Goal: Task Accomplishment & Management: Manage account settings

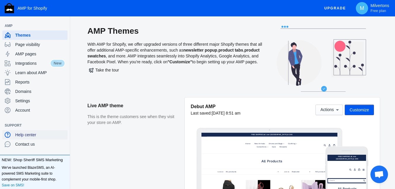
drag, startPoint x: 30, startPoint y: 133, endPoint x: 25, endPoint y: 135, distance: 5.4
click at [25, 135] on span "Help center" at bounding box center [40, 135] width 50 height 6
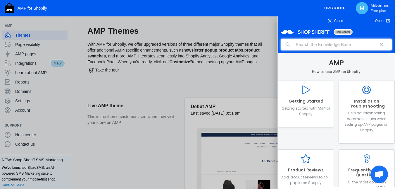
click at [310, 44] on input "search" at bounding box center [336, 45] width 111 height 12
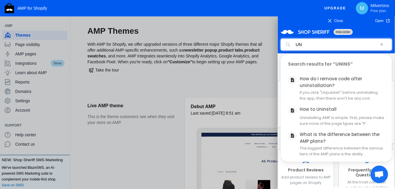
type input "U"
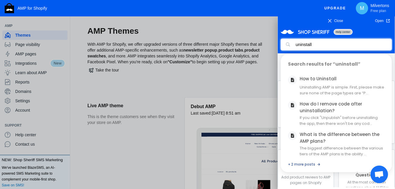
type input "uninstall"
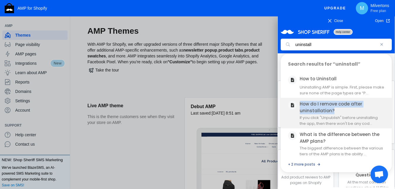
drag, startPoint x: 333, startPoint y: 110, endPoint x: 300, endPoint y: 103, distance: 33.9
click at [300, 103] on h2 "How do I remove code after uninstallation?" at bounding box center [342, 107] width 85 height 13
copy link "How do I remove code after uninstallation?"
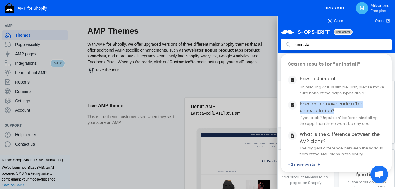
click at [330, 20] on use at bounding box center [329, 20] width 3 height 3
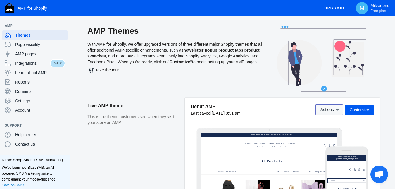
click at [329, 110] on span "Actions" at bounding box center [326, 109] width 13 height 5
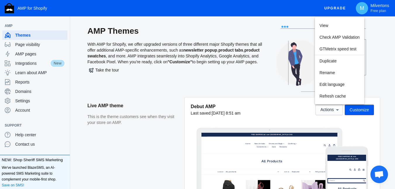
click at [75, 97] on div at bounding box center [197, 94] width 395 height 189
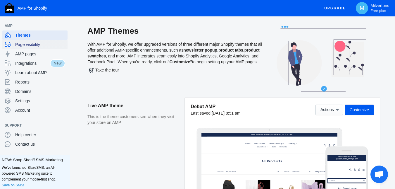
click at [29, 45] on span "Page visibility" at bounding box center [40, 45] width 50 height 6
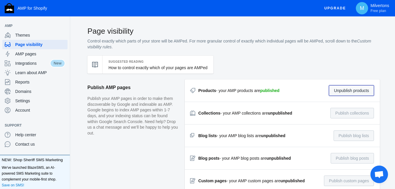
click at [357, 90] on button "Unpublish products" at bounding box center [351, 90] width 45 height 11
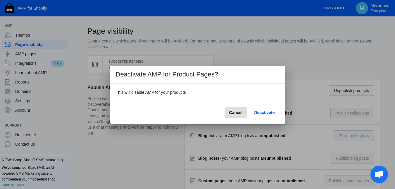
click at [268, 111] on span "Deactivate" at bounding box center [264, 112] width 20 height 5
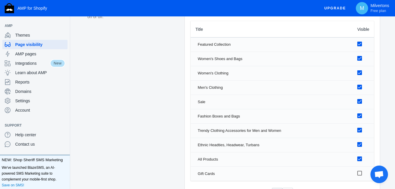
scroll to position [443, 0]
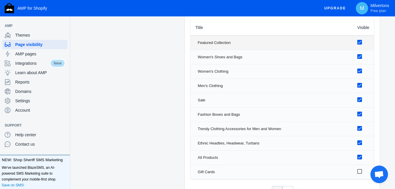
click at [361, 42] on div at bounding box center [359, 42] width 5 height 5
click at [0, 0] on input "checkbox" at bounding box center [0, 0] width 0 height 0
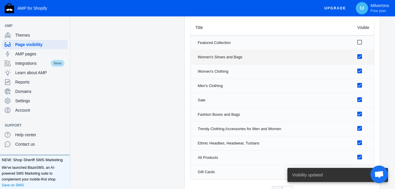
click at [361, 56] on div at bounding box center [359, 56] width 5 height 5
click at [0, 0] on input "checkbox" at bounding box center [0, 0] width 0 height 0
click at [361, 70] on div at bounding box center [359, 70] width 5 height 5
click at [0, 0] on input "checkbox" at bounding box center [0, 0] width 0 height 0
click at [361, 84] on div at bounding box center [359, 85] width 5 height 5
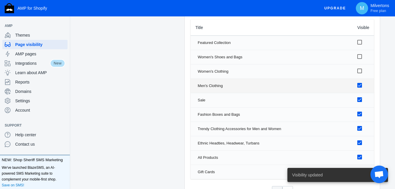
click at [0, 0] on input "checkbox" at bounding box center [0, 0] width 0 height 0
click at [361, 101] on div at bounding box center [359, 99] width 5 height 5
click at [0, 0] on input "checkbox" at bounding box center [0, 0] width 0 height 0
click at [361, 113] on div at bounding box center [359, 113] width 5 height 5
click at [0, 0] on input "checkbox" at bounding box center [0, 0] width 0 height 0
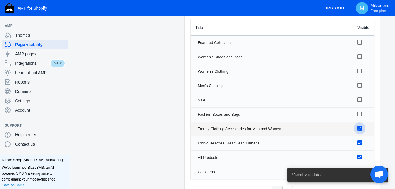
click at [362, 127] on div at bounding box center [359, 128] width 5 height 5
click at [0, 0] on input "checkbox" at bounding box center [0, 0] width 0 height 0
click at [361, 141] on div at bounding box center [359, 142] width 5 height 5
click at [0, 0] on input "checkbox" at bounding box center [0, 0] width 0 height 0
click at [362, 157] on div at bounding box center [359, 156] width 5 height 5
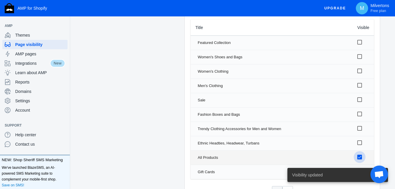
click at [0, 0] on input "checkbox" at bounding box center [0, 0] width 0 height 0
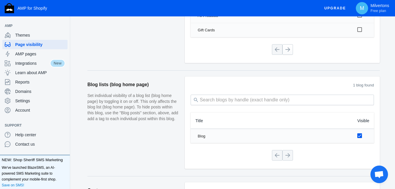
scroll to position [590, 0]
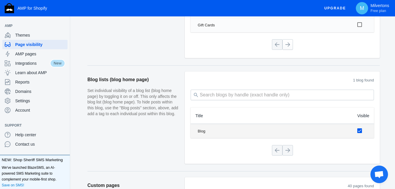
click at [362, 131] on div at bounding box center [359, 130] width 5 height 5
click at [362, 131] on input "checkbox" at bounding box center [359, 130] width 5 height 5
checkbox input "false"
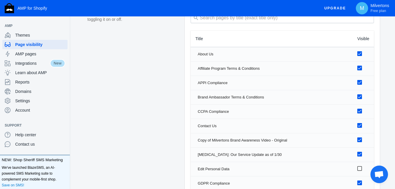
scroll to position [861, 0]
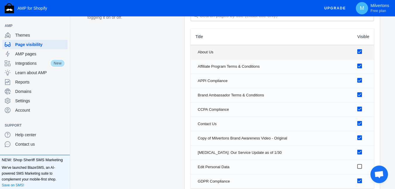
click at [360, 53] on input "checkbox" at bounding box center [359, 51] width 5 height 5
checkbox input "false"
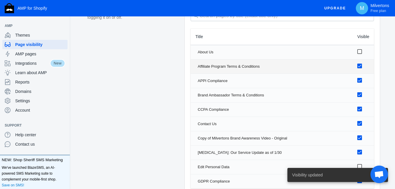
click at [362, 66] on div at bounding box center [359, 65] width 5 height 5
click at [362, 66] on input "checkbox" at bounding box center [359, 65] width 5 height 5
checkbox input "false"
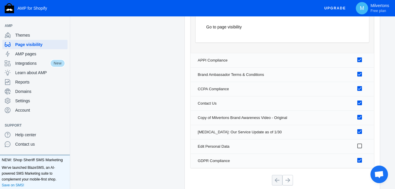
scroll to position [1022, 0]
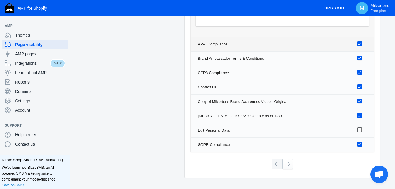
click at [362, 44] on input "checkbox" at bounding box center [359, 43] width 5 height 5
checkbox input "false"
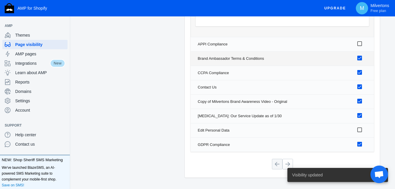
click at [361, 57] on input "checkbox" at bounding box center [359, 58] width 5 height 5
checkbox input "false"
click at [361, 71] on input "checkbox" at bounding box center [359, 72] width 5 height 5
checkbox input "false"
click at [360, 87] on input "checkbox" at bounding box center [359, 86] width 5 height 5
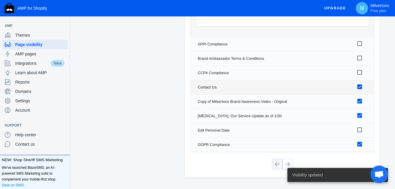
checkbox input "false"
click at [361, 101] on input "checkbox" at bounding box center [359, 100] width 5 height 5
checkbox input "false"
click at [361, 115] on input "checkbox" at bounding box center [359, 115] width 5 height 5
checkbox input "false"
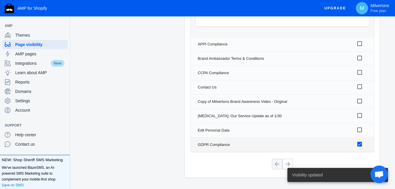
click at [363, 144] on label at bounding box center [362, 143] width 10 height 7
click at [362, 144] on input "checkbox" at bounding box center [359, 143] width 5 height 5
checkbox input "false"
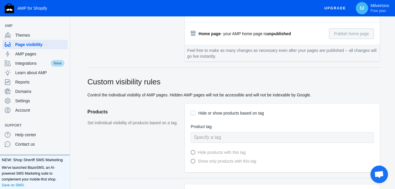
scroll to position [173, 0]
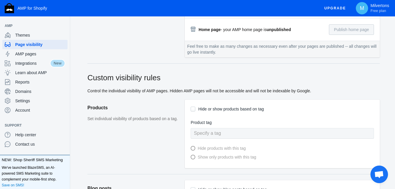
drag, startPoint x: 90, startPoint y: 77, endPoint x: 165, endPoint y: 75, distance: 75.7
click at [165, 75] on h2 "Custom visibility rules" at bounding box center [233, 77] width 292 height 11
copy h2 "Custom visibility rules"
drag, startPoint x: 171, startPoint y: 91, endPoint x: 312, endPoint y: 90, distance: 140.9
click at [312, 90] on div "Custom visibility rules Control the individual visibility of AMP pages. Hidden …" at bounding box center [233, 82] width 292 height 21
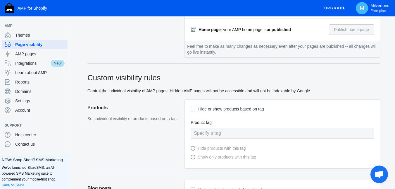
copy div "Hidden AMP pages will not be accessible and will not be indexable by Google."
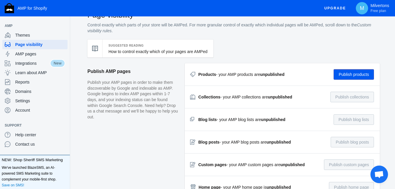
scroll to position [0, 0]
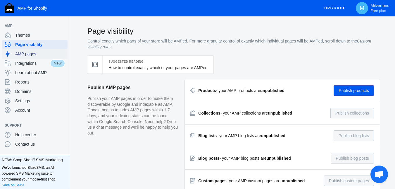
click at [27, 54] on span "AMP pages" at bounding box center [40, 54] width 50 height 6
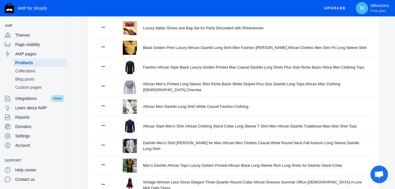
scroll to position [157, 0]
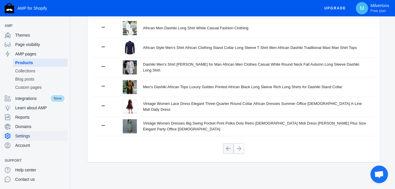
click at [25, 136] on span "Settings" at bounding box center [40, 136] width 50 height 6
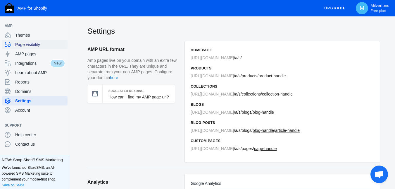
click at [29, 42] on span "Page visibility" at bounding box center [40, 45] width 50 height 6
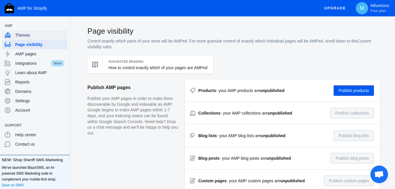
click at [26, 34] on span "Themes" at bounding box center [40, 35] width 50 height 6
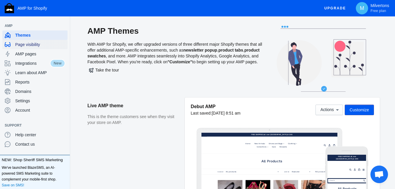
click at [31, 43] on span "Page visibility" at bounding box center [40, 45] width 50 height 6
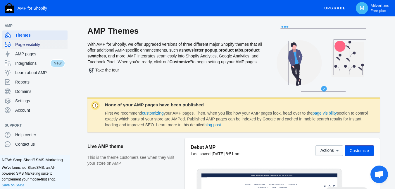
click at [29, 44] on span "Page visibility" at bounding box center [40, 45] width 50 height 6
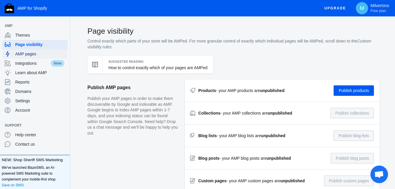
click at [32, 53] on span "AMP pages" at bounding box center [40, 54] width 50 height 6
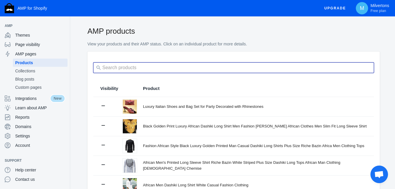
click at [143, 66] on input "search" at bounding box center [233, 67] width 281 height 11
paste input "Elegant Wedding Shoe and Bag Set with Handmade Flowers"
type input "Elegant Wedding Shoe and Bag Set with Handmade Flowers"
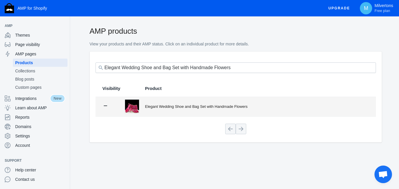
click at [184, 107] on div "Elegant Wedding Shoe and Bag Set with Handmade Flowers" at bounding box center [257, 106] width 224 height 6
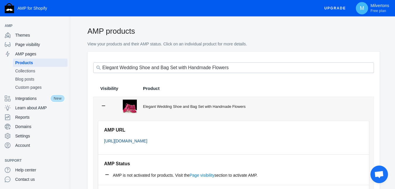
click at [147, 141] on link "https://milvertons.com/a/s/products/elegant-wedding-shoe-and-bag-set-with-handm…" at bounding box center [125, 140] width 43 height 5
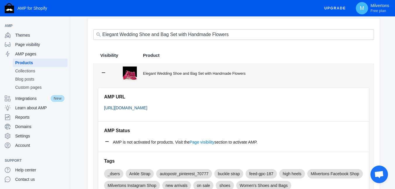
scroll to position [31, 0]
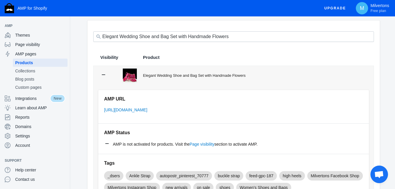
click at [277, 76] on div "Elegant Wedding Shoe and Bag Set with Handmade Flowers" at bounding box center [255, 75] width 224 height 6
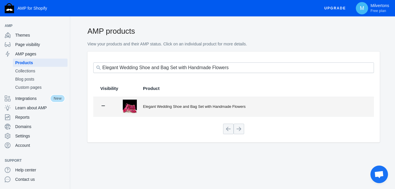
scroll to position [0, 0]
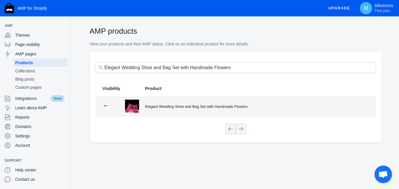
click at [253, 108] on div "Elegant Wedding Shoe and Bag Set with Handmade Flowers" at bounding box center [257, 106] width 224 height 6
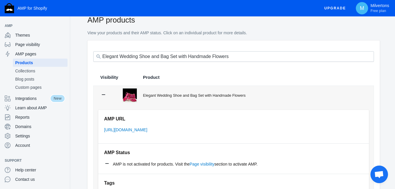
scroll to position [9, 0]
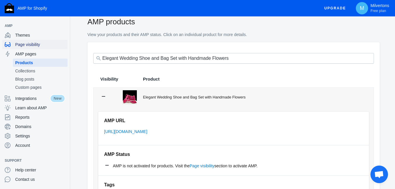
click at [38, 44] on span "Page visibility" at bounding box center [40, 45] width 50 height 6
